Goal: Transaction & Acquisition: Purchase product/service

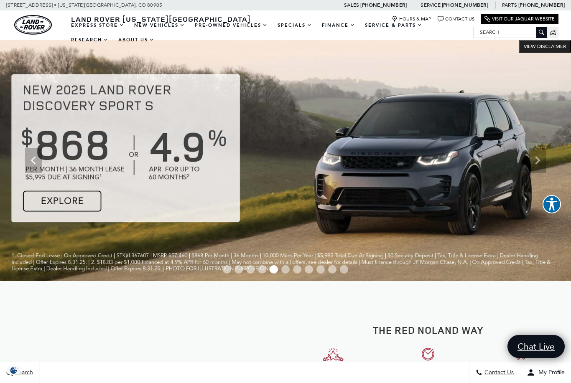
click at [0, 0] on link "View All Pre-Owned Vehicles" at bounding box center [0, 0] width 0 height 0
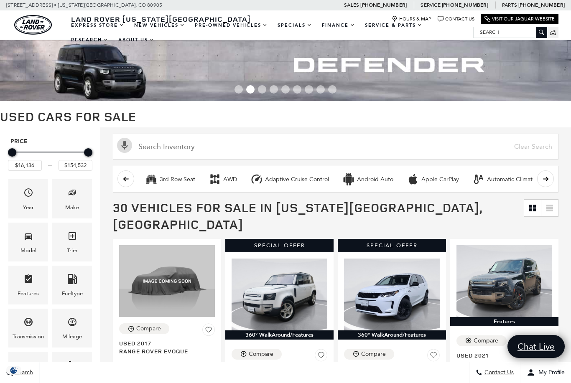
click at [76, 195] on icon "Make" at bounding box center [72, 193] width 10 height 10
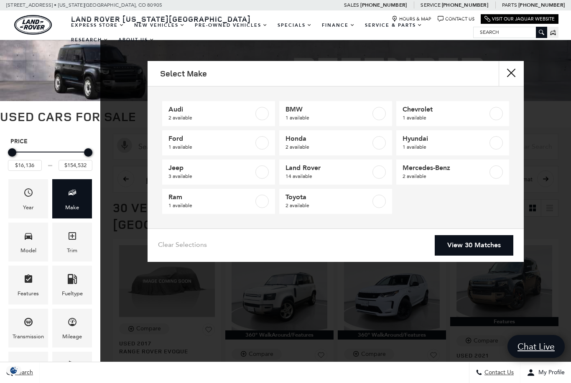
click at [350, 180] on span "14 available" at bounding box center [327, 176] width 85 height 8
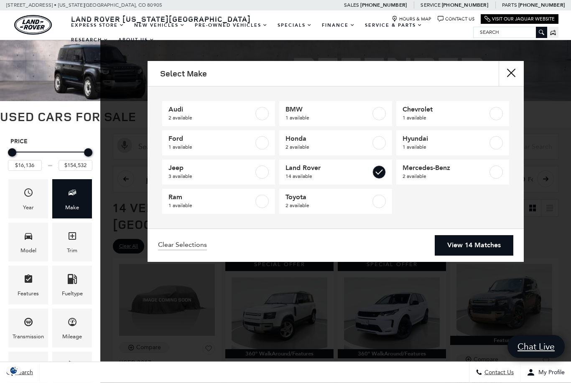
type input "$16,945"
checkbox input "true"
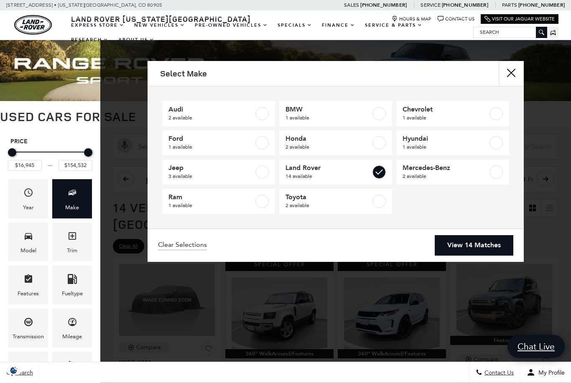
click at [29, 241] on icon "Model" at bounding box center [28, 236] width 10 height 10
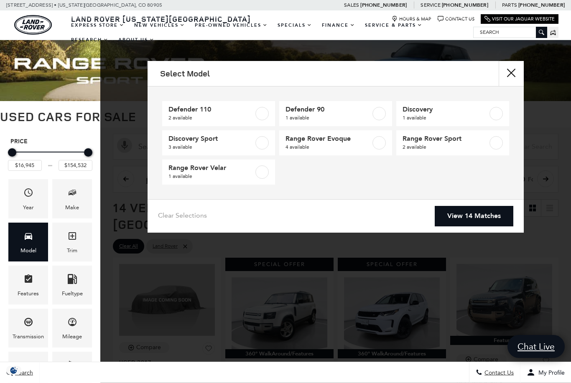
click at [451, 149] on span "2 available" at bounding box center [444, 147] width 85 height 8
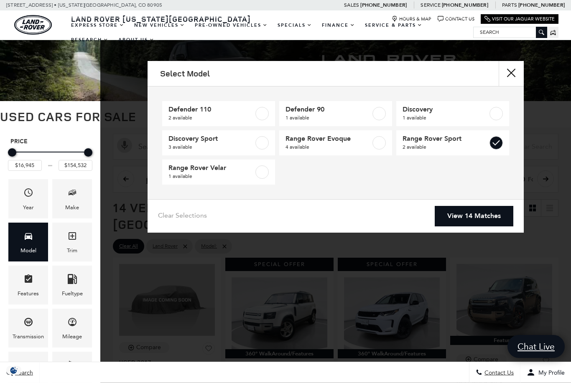
type input "$85,022"
checkbox input "true"
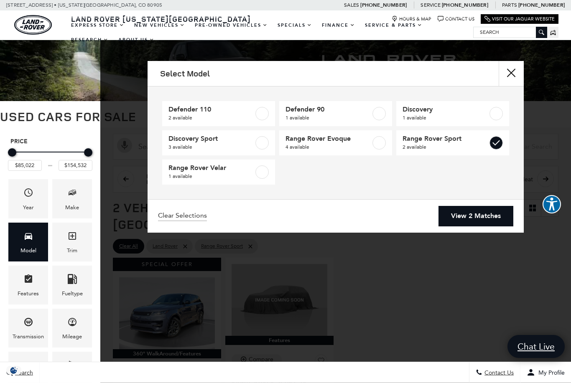
click at [472, 223] on link "View 2 Matches" at bounding box center [475, 216] width 75 height 20
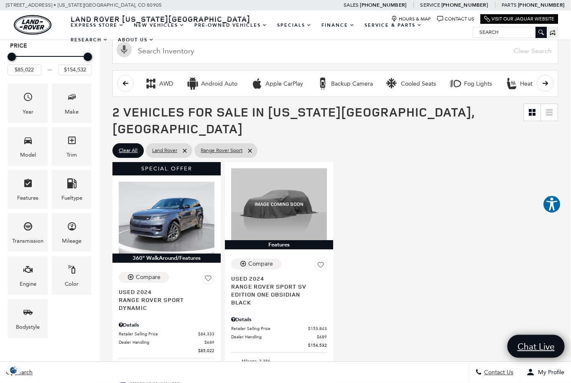
scroll to position [96, 0]
click at [278, 282] on span "Range Rover Sport SV Edition One Obsidian Black" at bounding box center [275, 294] width 89 height 24
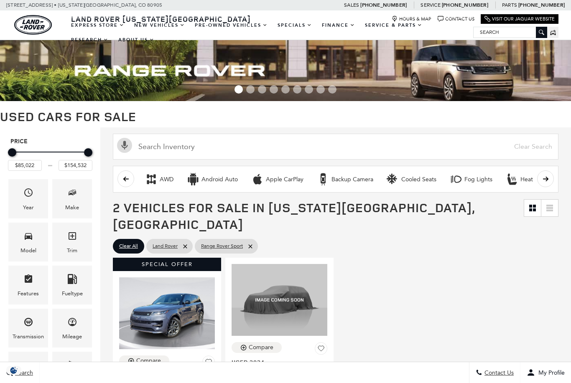
scroll to position [122, 0]
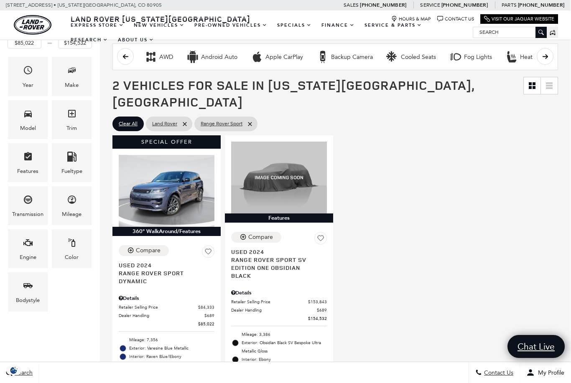
click at [76, 74] on icon "Make" at bounding box center [72, 70] width 10 height 10
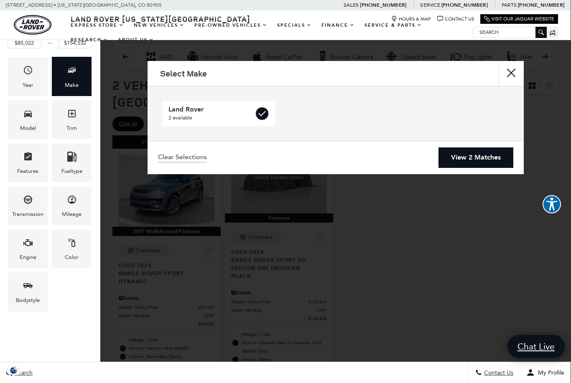
click at [28, 119] on icon "Model" at bounding box center [28, 114] width 10 height 10
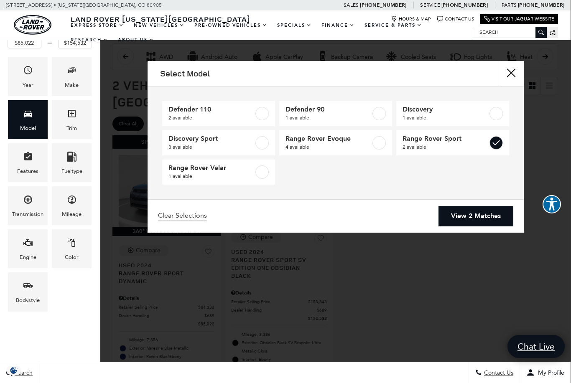
click at [0, 0] on link "Range Rover Sport" at bounding box center [0, 0] width 0 height 0
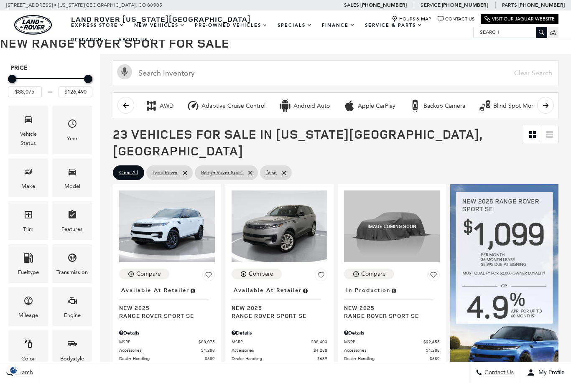
click at [512, 325] on img at bounding box center [504, 308] width 108 height 247
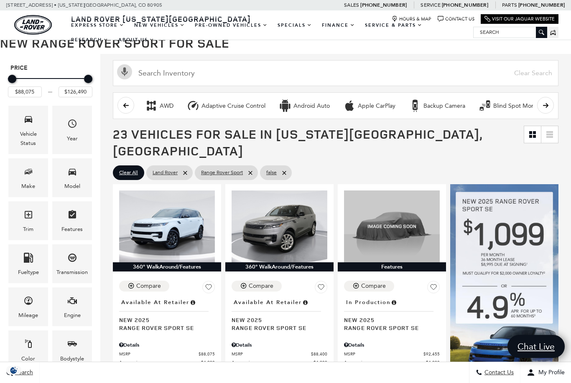
click at [25, 177] on icon "Make" at bounding box center [28, 172] width 10 height 10
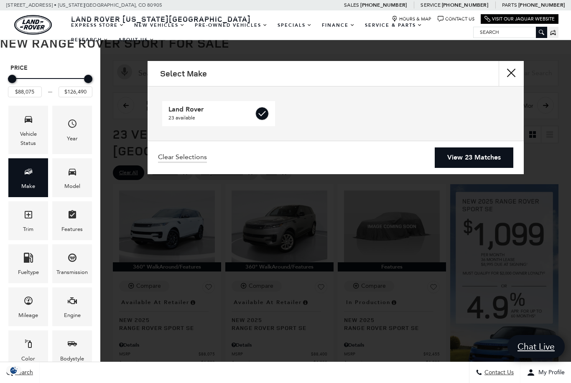
click at [78, 182] on div "Model" at bounding box center [72, 177] width 40 height 39
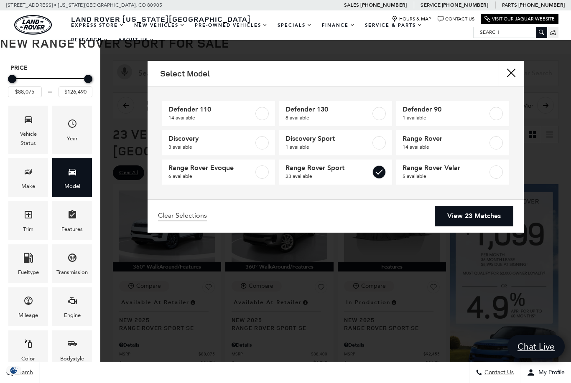
click at [28, 216] on icon "Trim" at bounding box center [29, 215] width 8 height 8
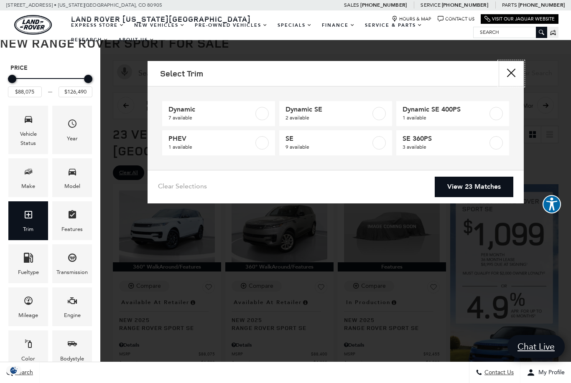
scroll to position [0, 0]
